Goal: Information Seeking & Learning: Learn about a topic

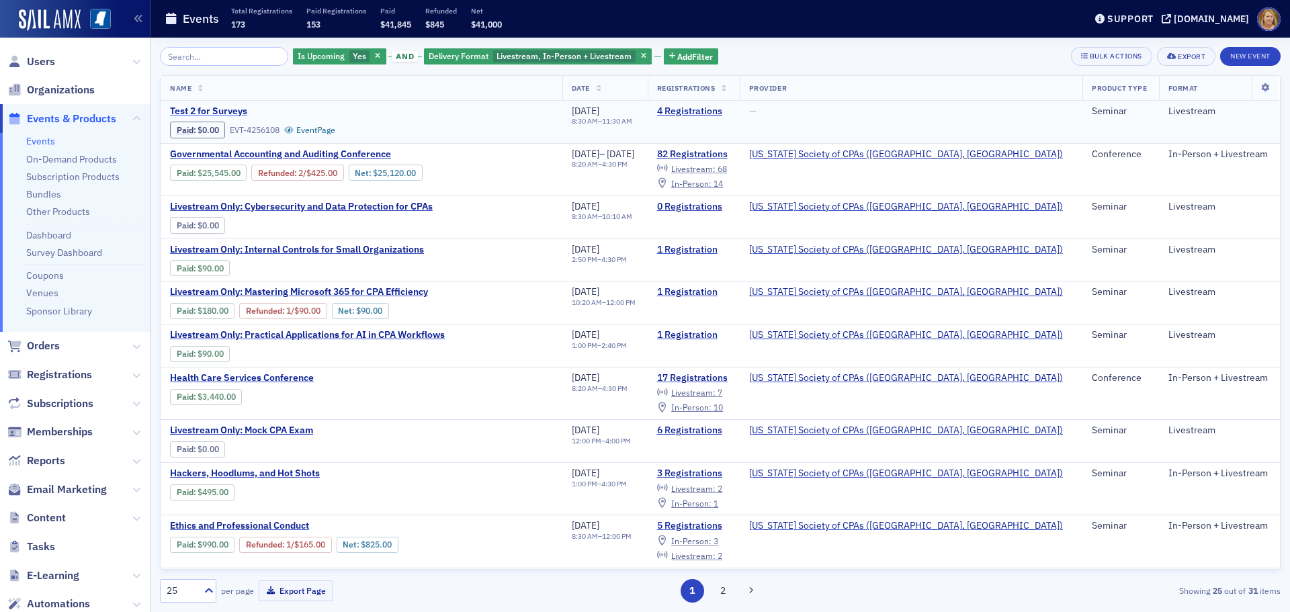
click at [233, 110] on span "Test 2 for Surveys" at bounding box center [283, 111] width 226 height 12
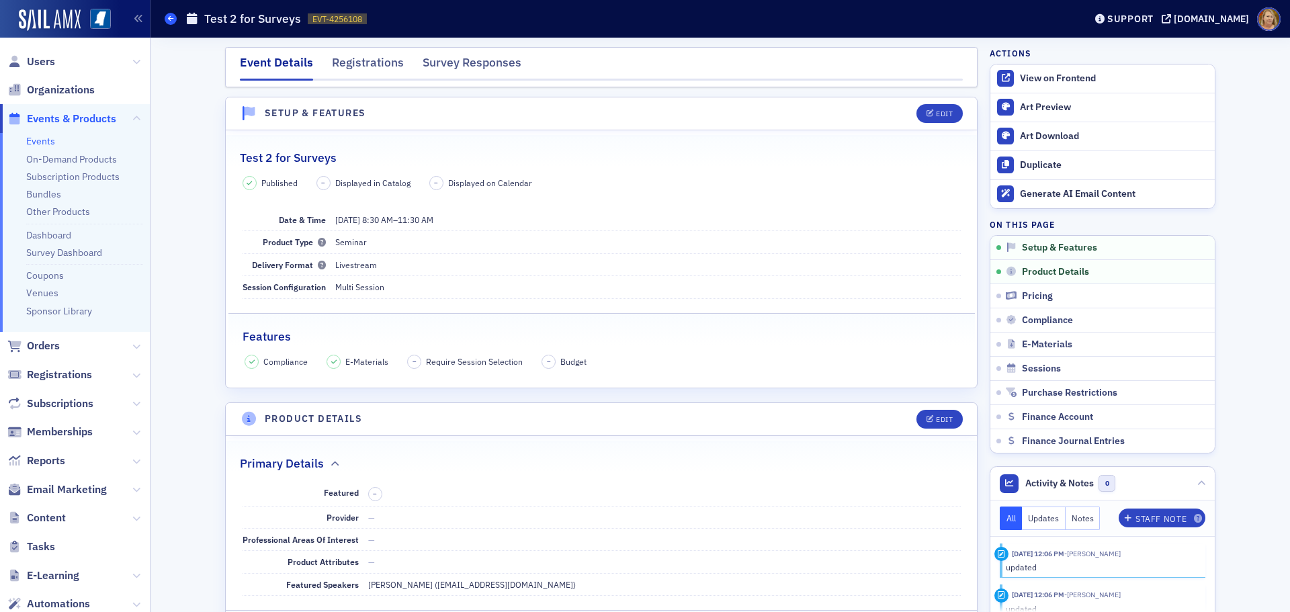
click at [171, 17] on icon at bounding box center [170, 18] width 5 height 6
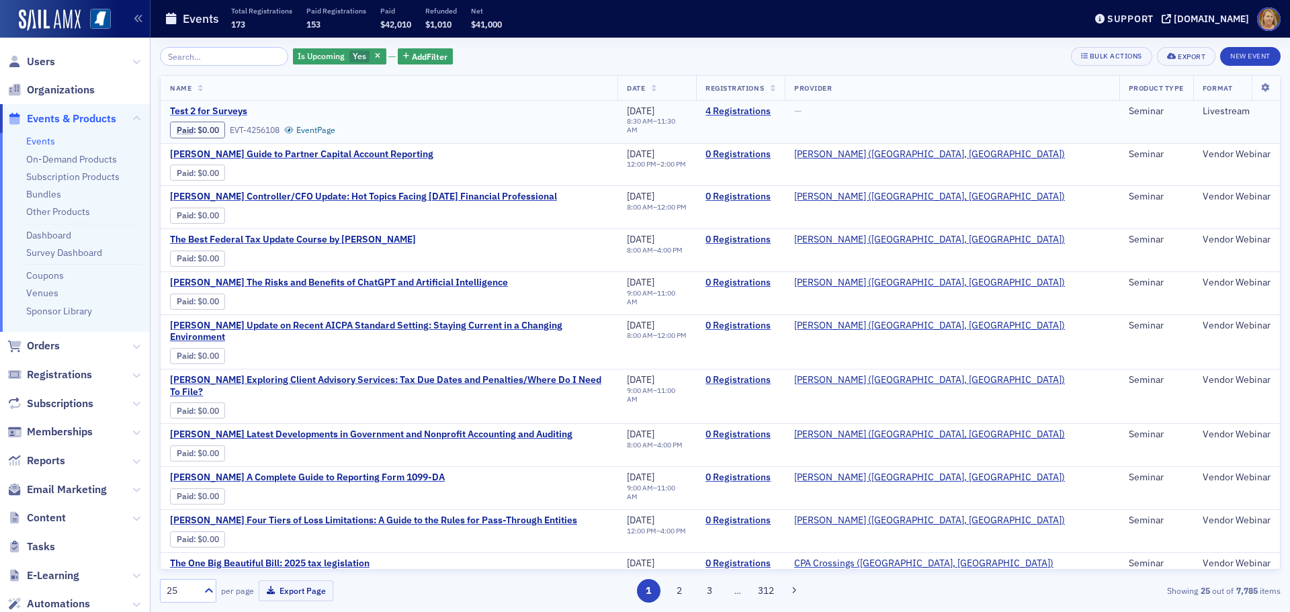
click at [225, 112] on span "Test 2 for Surveys" at bounding box center [283, 111] width 226 height 12
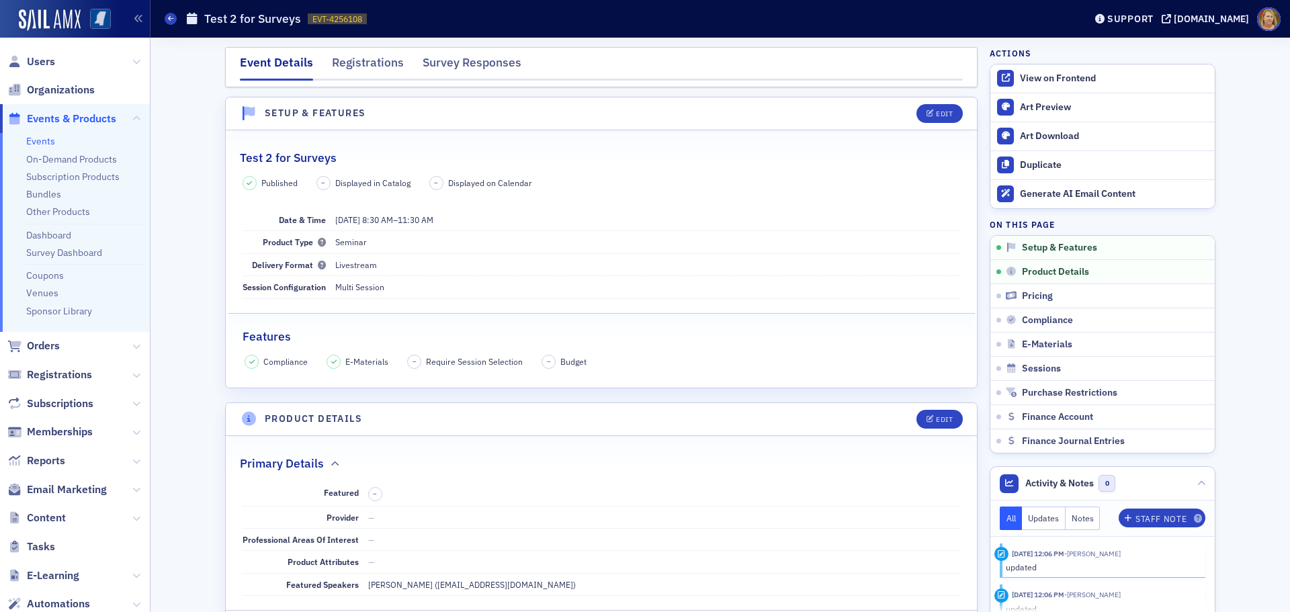
click at [104, 19] on img at bounding box center [100, 19] width 21 height 21
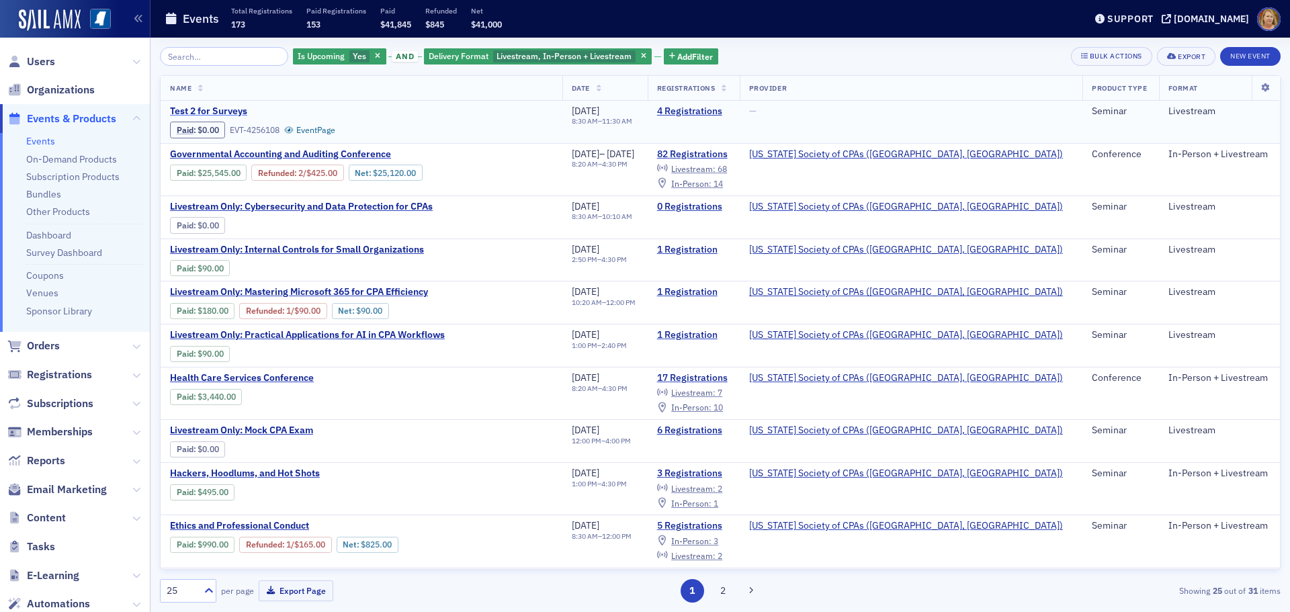
click at [232, 111] on span "Test 2 for Surveys" at bounding box center [283, 111] width 226 height 12
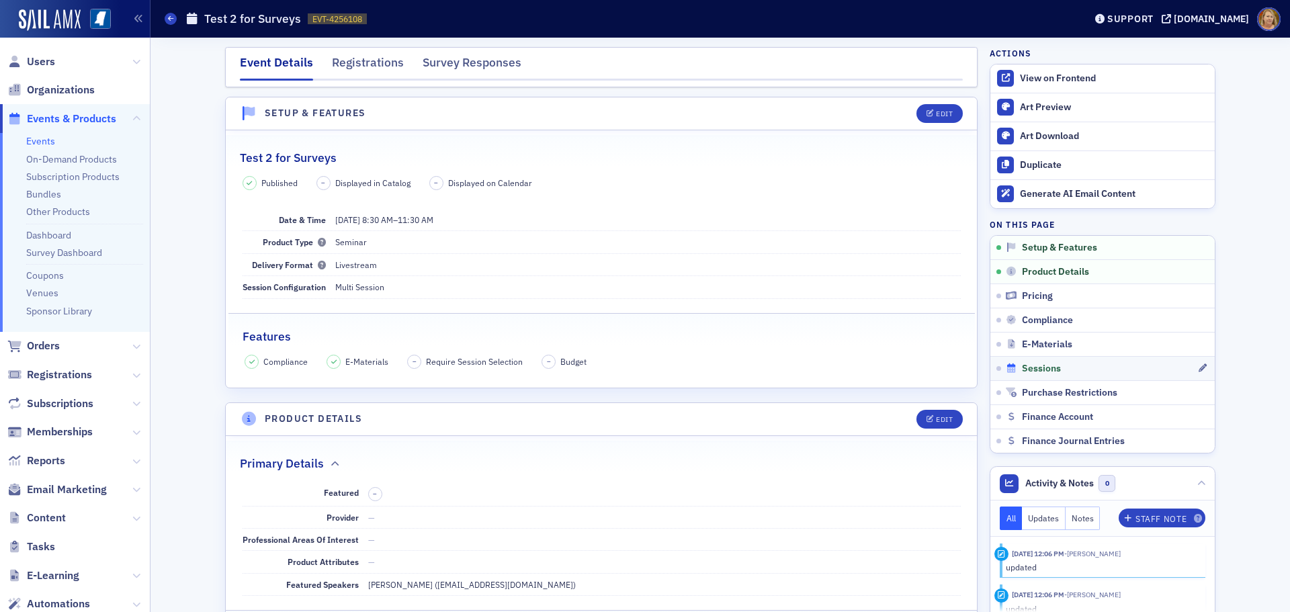
click at [1033, 370] on span "Sessions" at bounding box center [1041, 369] width 39 height 12
click at [1030, 196] on div "Generate AI Email Content" at bounding box center [1114, 194] width 188 height 12
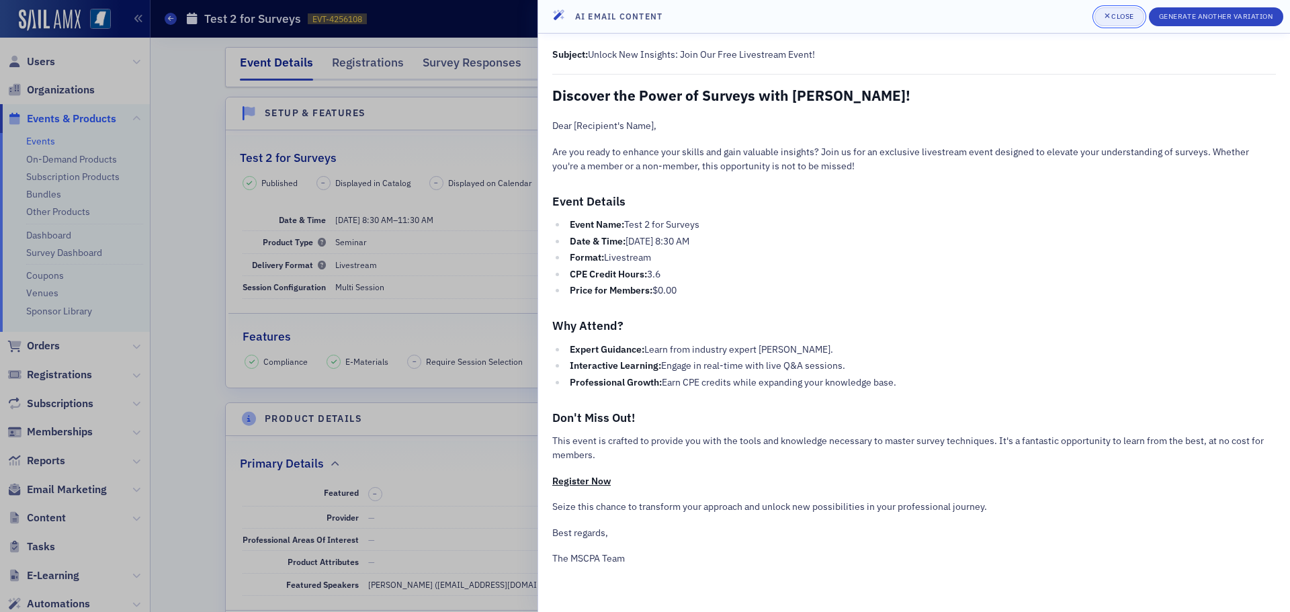
click at [1123, 23] on button "Close" at bounding box center [1119, 16] width 50 height 19
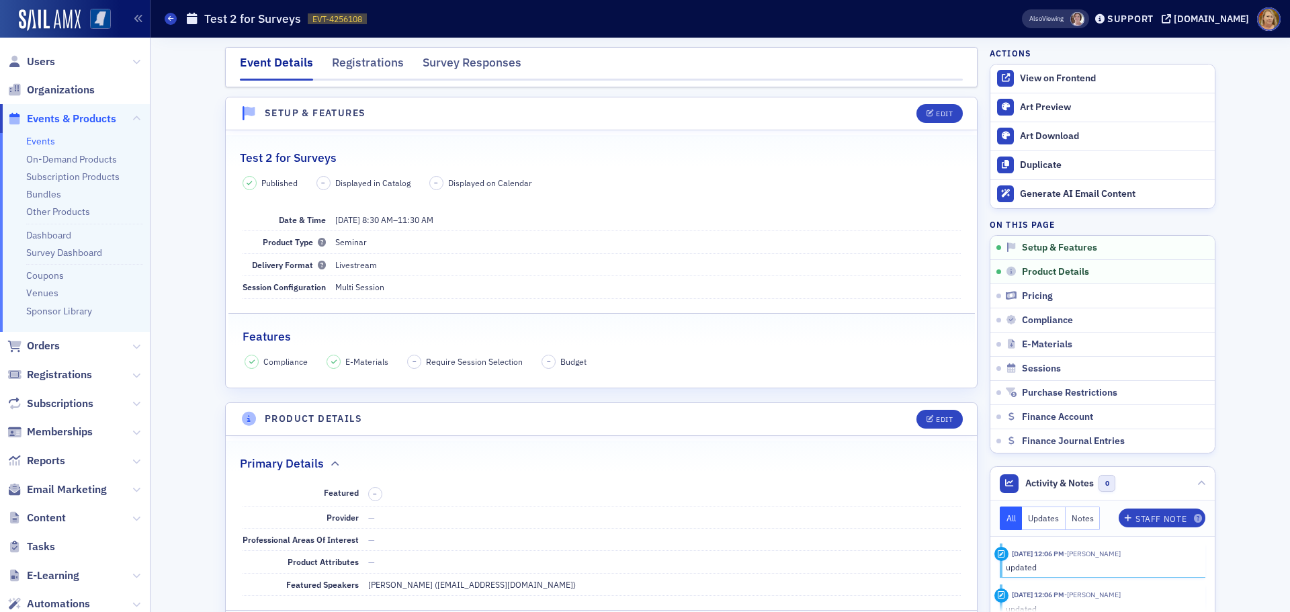
click at [105, 18] on img at bounding box center [100, 19] width 21 height 21
click at [95, 21] on img at bounding box center [100, 19] width 21 height 21
click at [94, 16] on img at bounding box center [100, 19] width 21 height 21
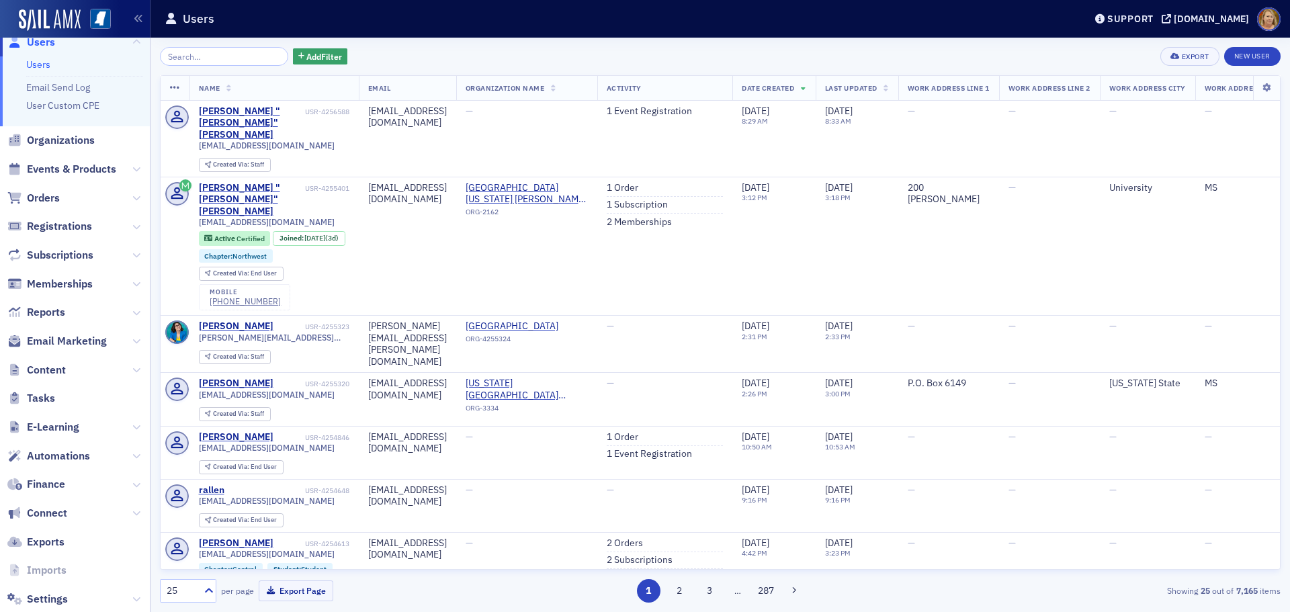
scroll to position [49, 0]
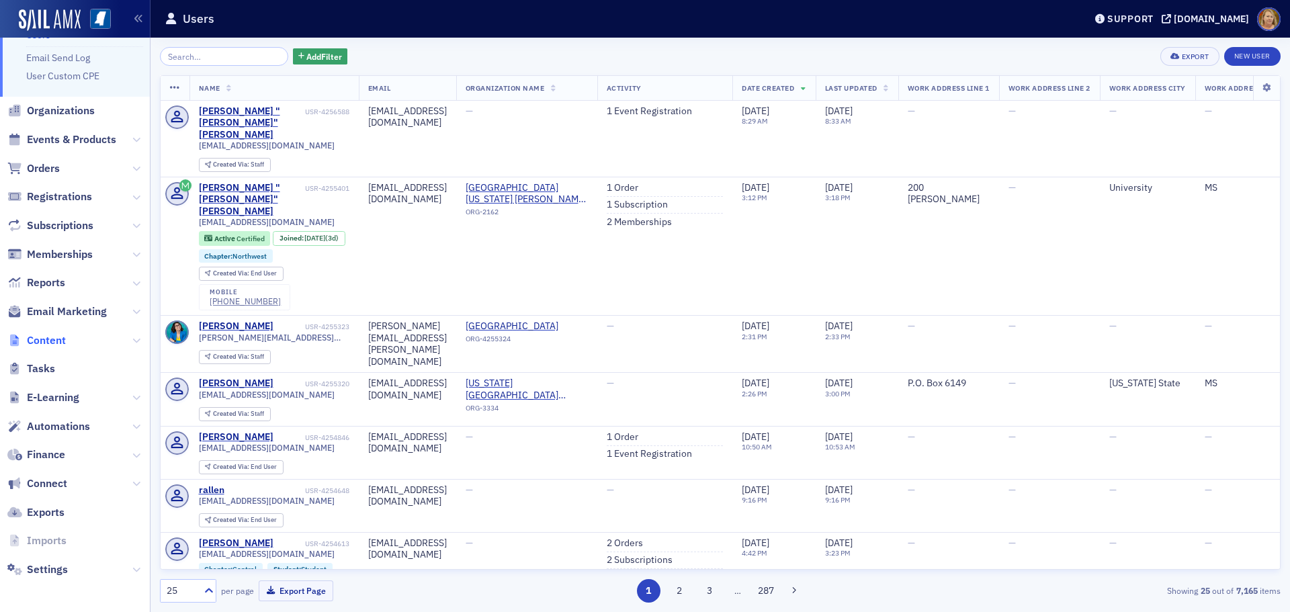
click at [40, 339] on span "Content" at bounding box center [46, 340] width 39 height 15
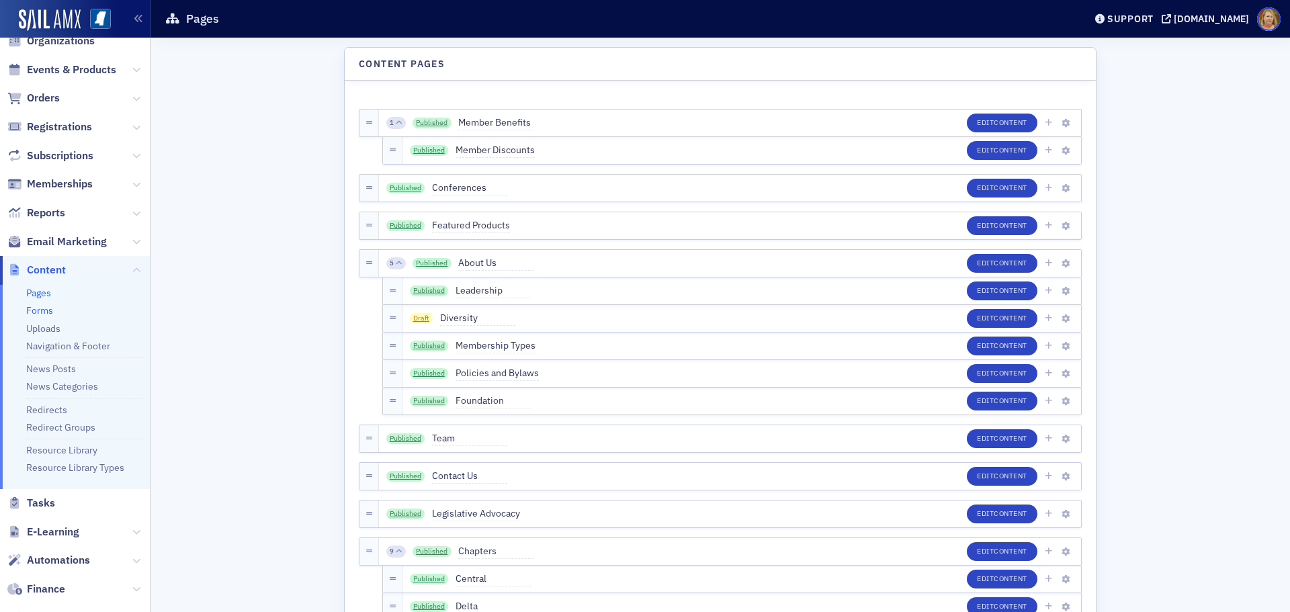
click at [40, 312] on link "Forms" at bounding box center [39, 310] width 27 height 12
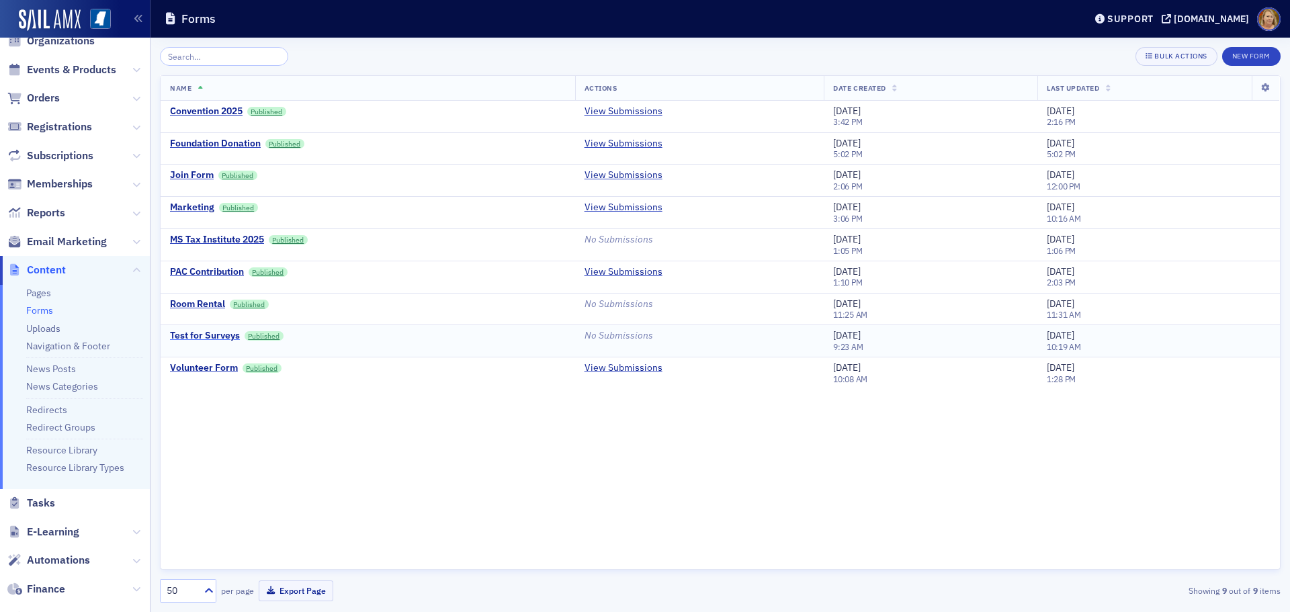
click at [225, 335] on div "Test for Surveys" at bounding box center [205, 336] width 70 height 12
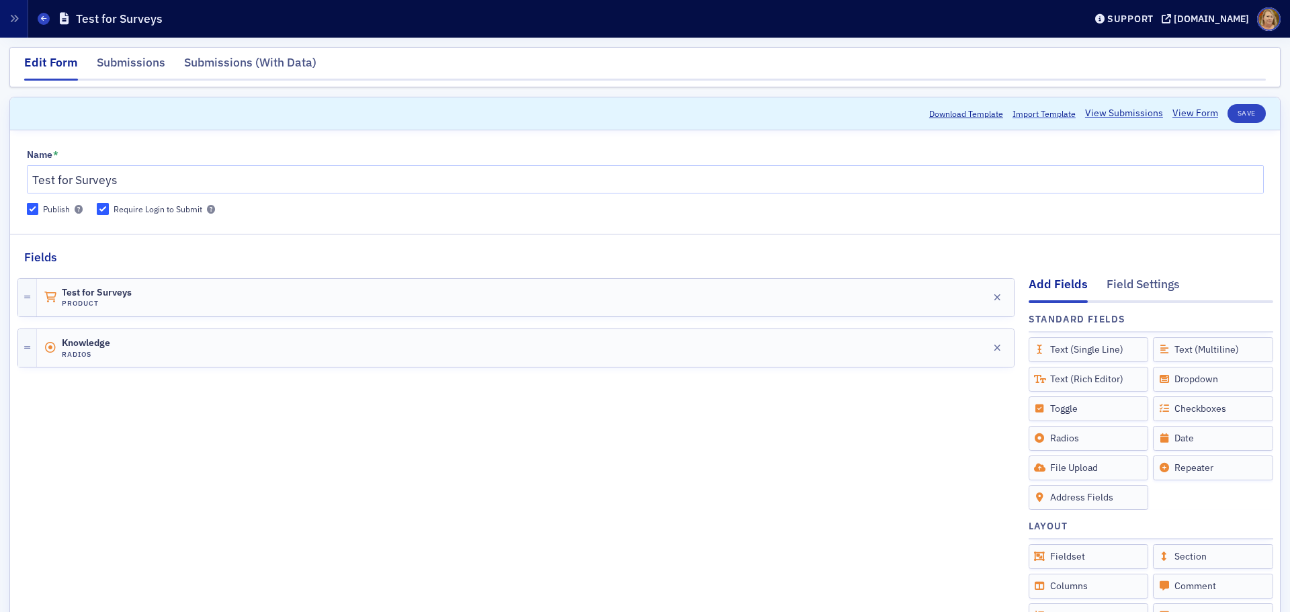
click at [59, 60] on div "Edit Form" at bounding box center [51, 67] width 54 height 27
click at [943, 114] on button "Download Template" at bounding box center [966, 113] width 74 height 12
click at [1174, 116] on link "View Form" at bounding box center [1195, 113] width 46 height 14
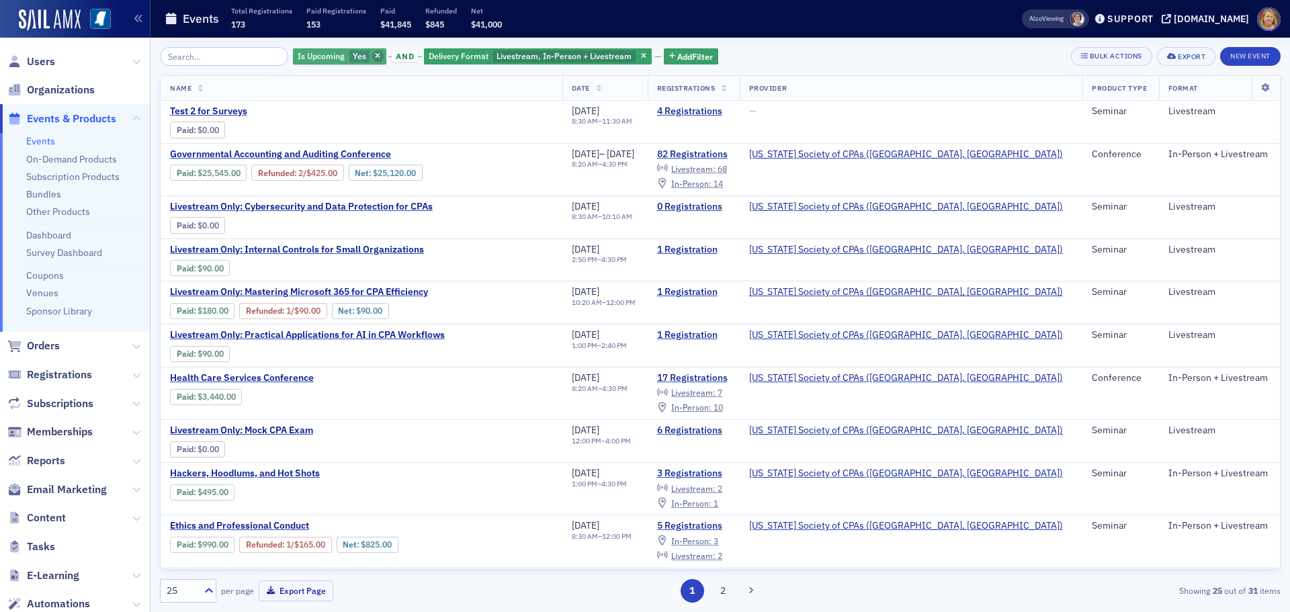
click at [375, 58] on icon "button" at bounding box center [377, 56] width 5 height 7
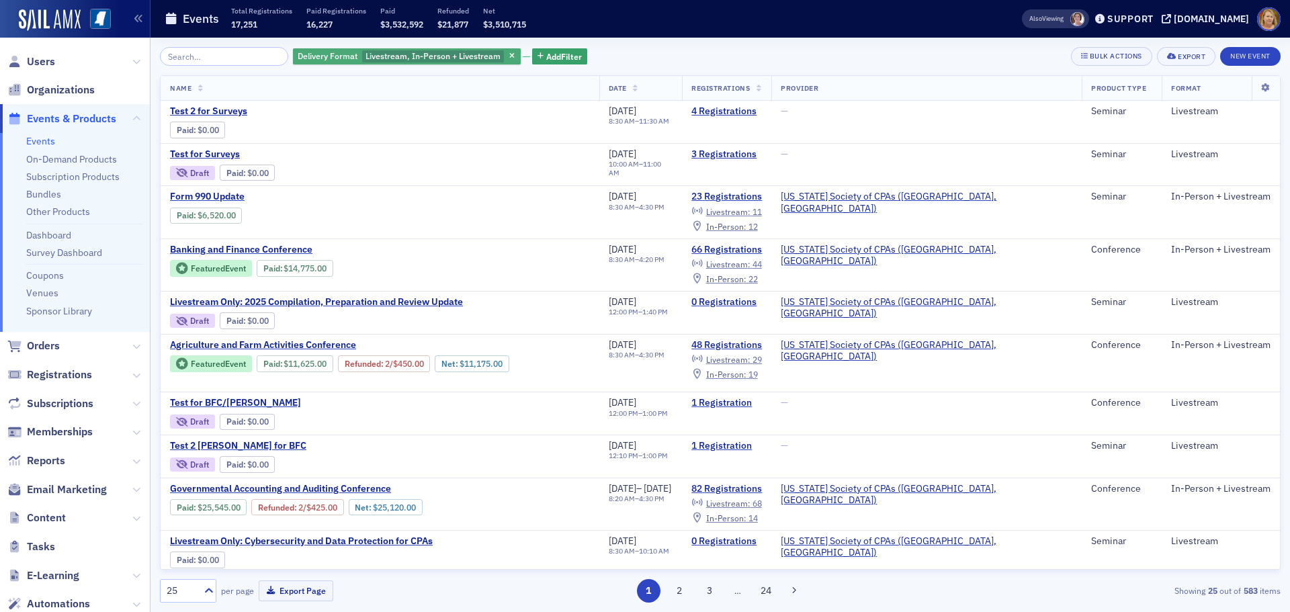
click at [464, 52] on span "Livestream, In-Person + Livestream" at bounding box center [432, 55] width 135 height 11
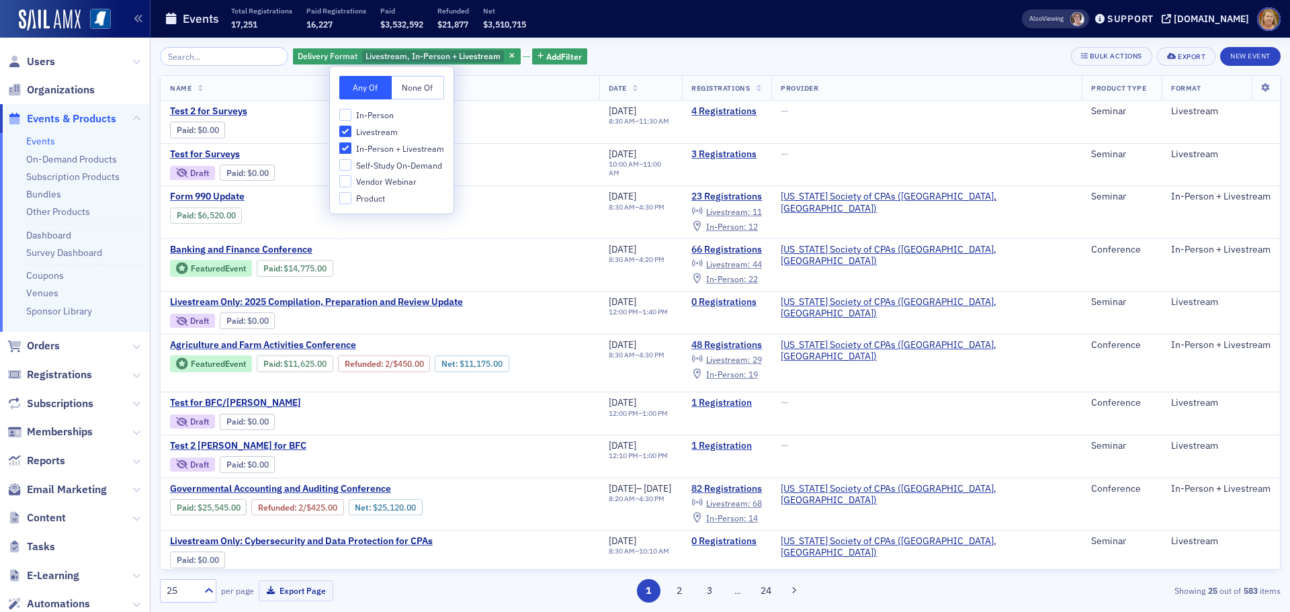
click at [347, 144] on input "In-Person + Livestream" at bounding box center [345, 148] width 12 height 12
checkbox input "false"
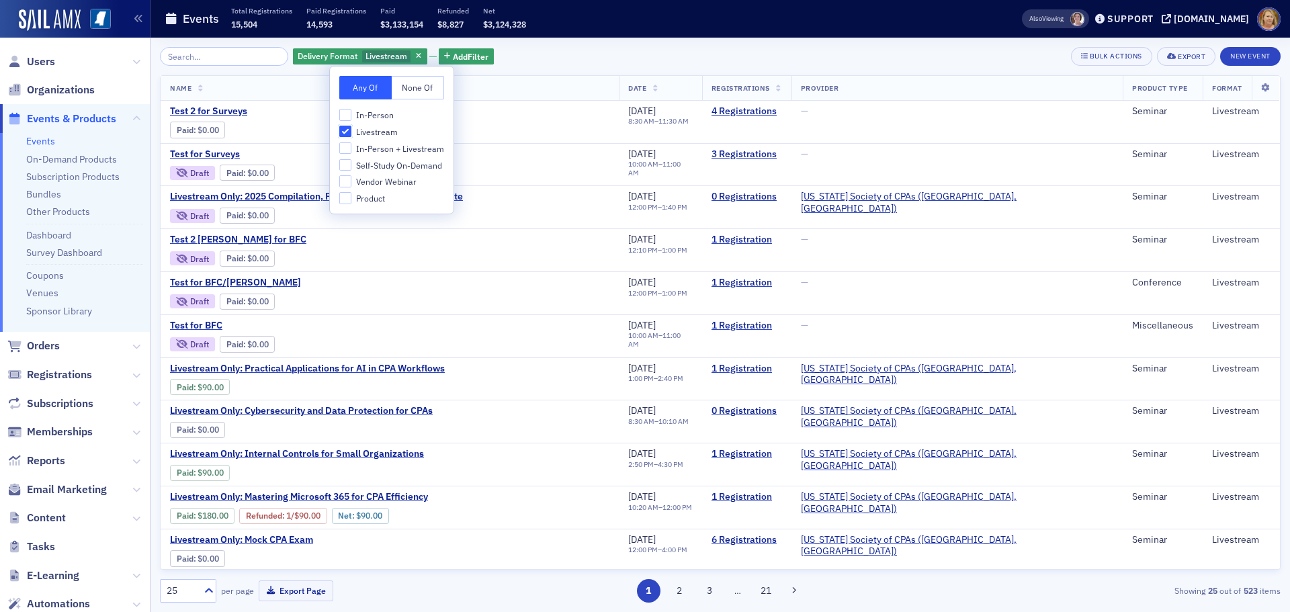
click at [346, 132] on input "Livestream" at bounding box center [345, 132] width 12 height 12
checkbox input "false"
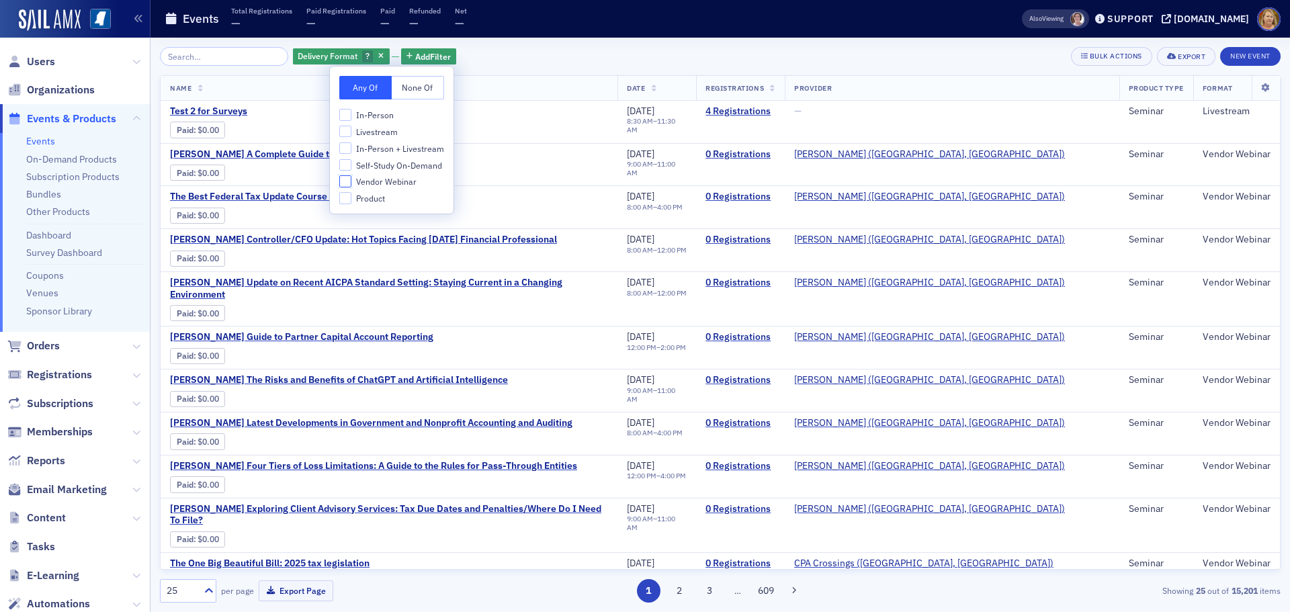
click at [347, 183] on input "Vendor Webinar" at bounding box center [345, 181] width 12 height 12
checkbox input "true"
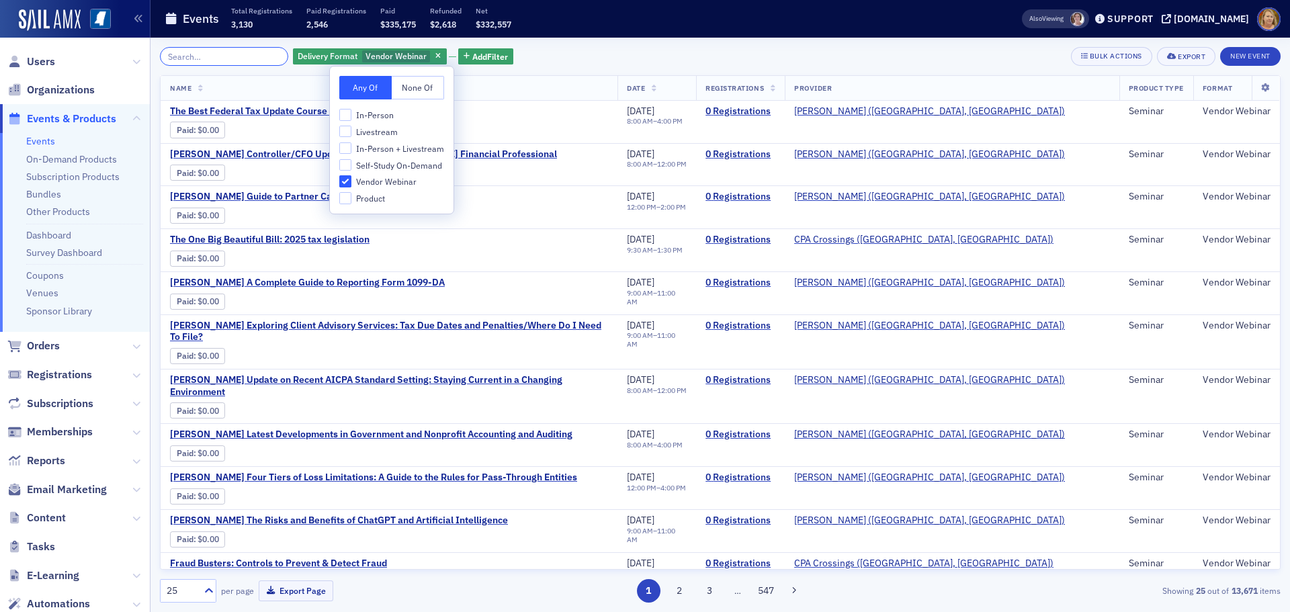
click at [233, 62] on input "search" at bounding box center [224, 56] width 128 height 19
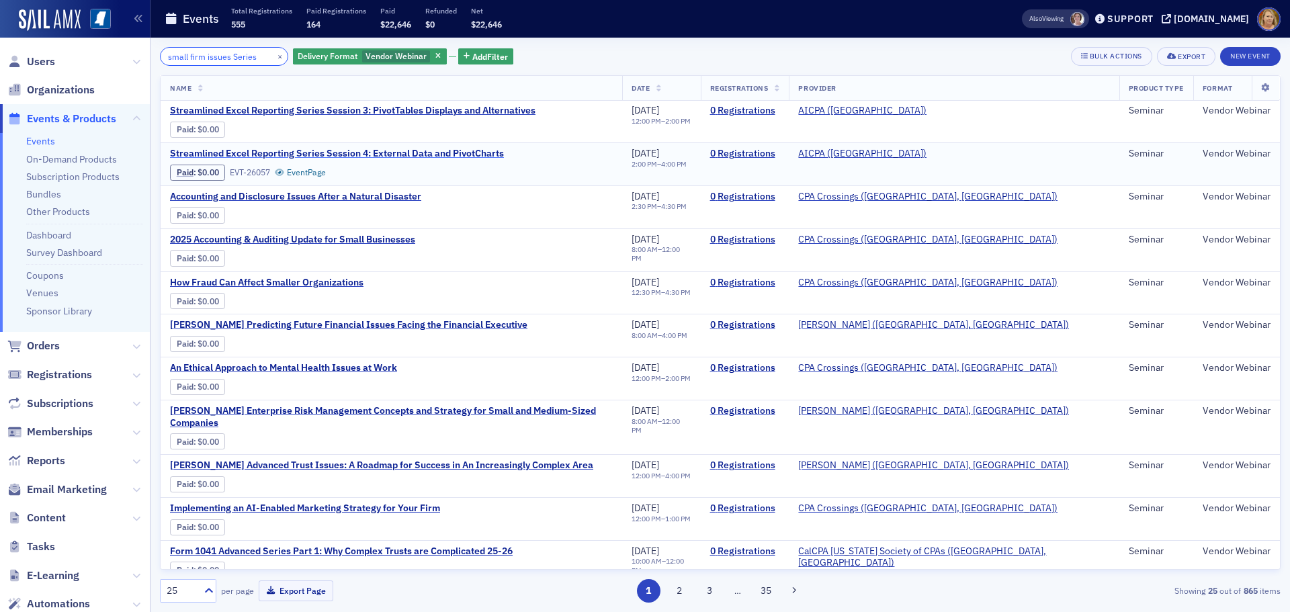
scroll to position [603, 0]
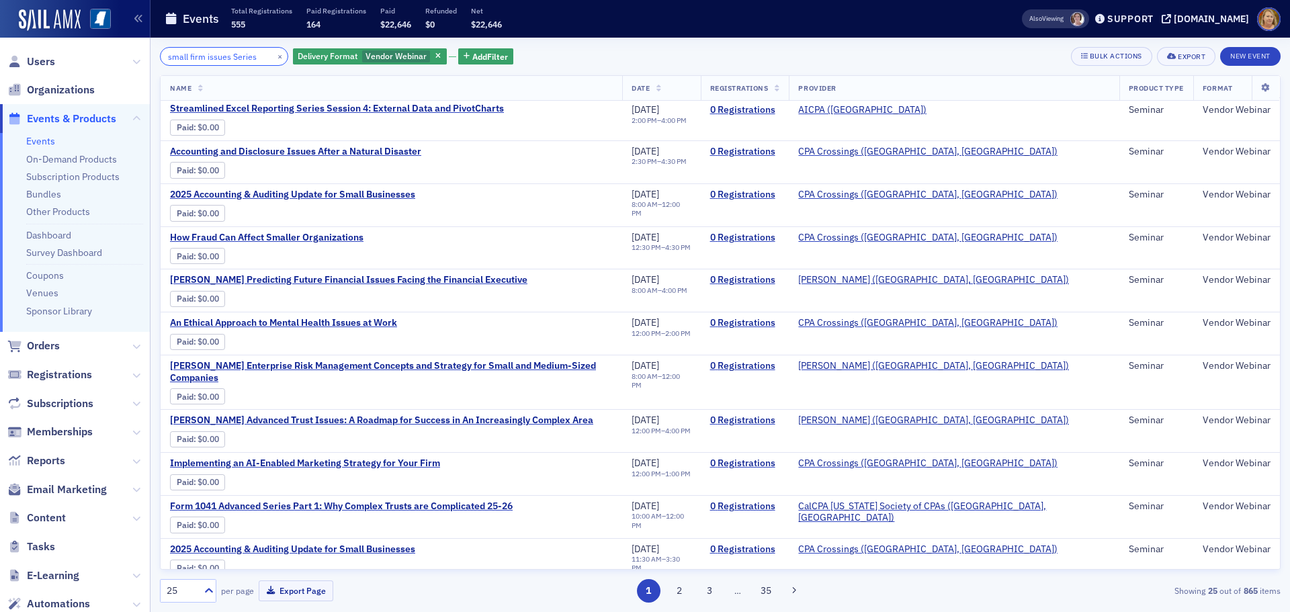
type input "small firm issues Series"
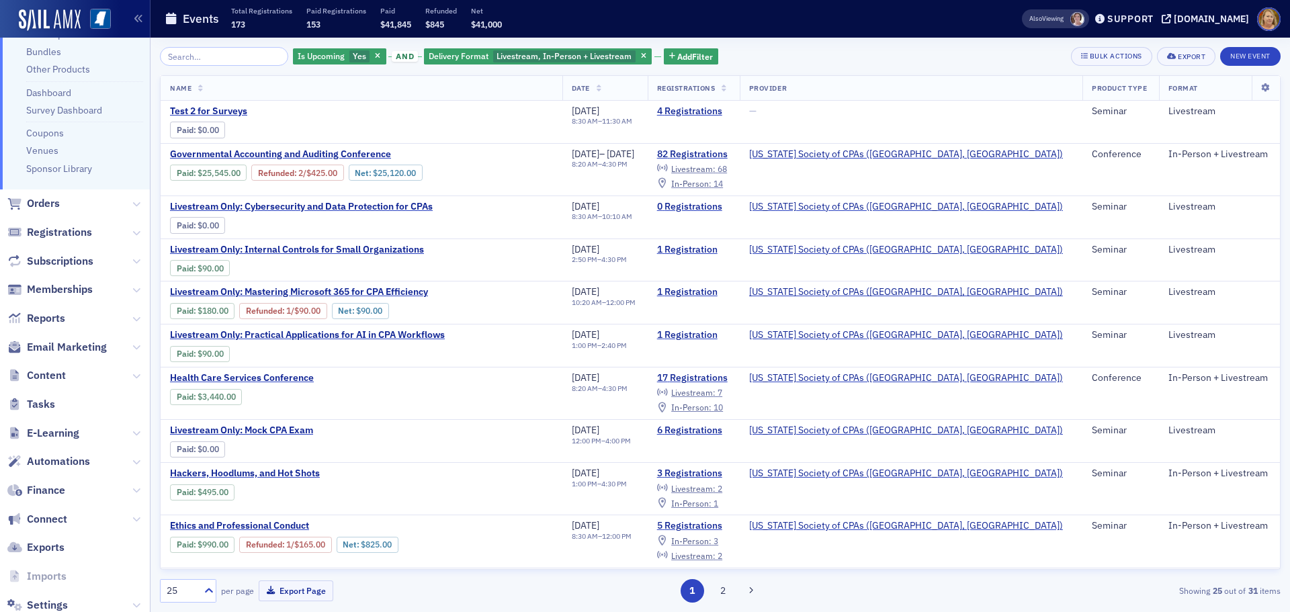
scroll to position [178, 0]
